Goal: Find specific page/section: Find specific page/section

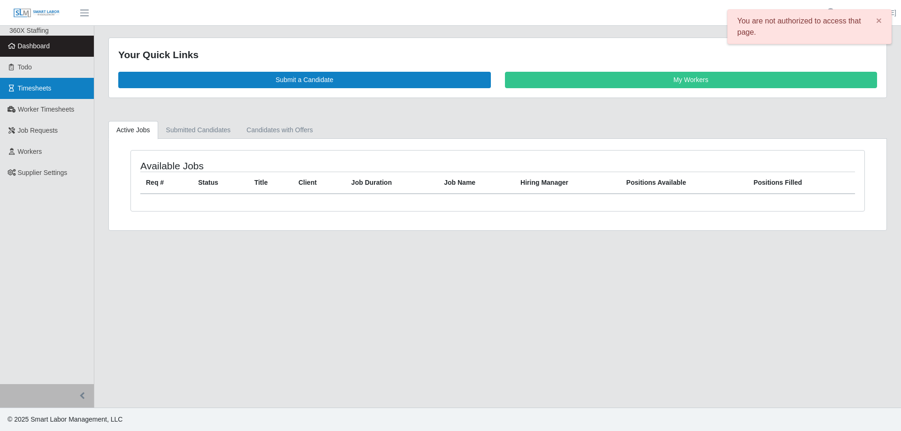
drag, startPoint x: 49, startPoint y: 102, endPoint x: 53, endPoint y: 98, distance: 5.0
click at [49, 101] on link "Worker Timesheets" at bounding box center [47, 109] width 94 height 21
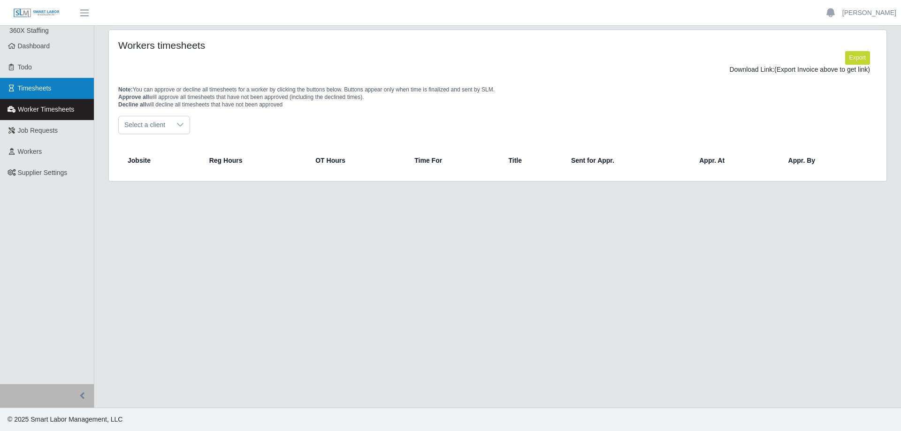
click at [61, 92] on link "Timesheets" at bounding box center [47, 88] width 94 height 21
